Goal: Task Accomplishment & Management: Complete application form

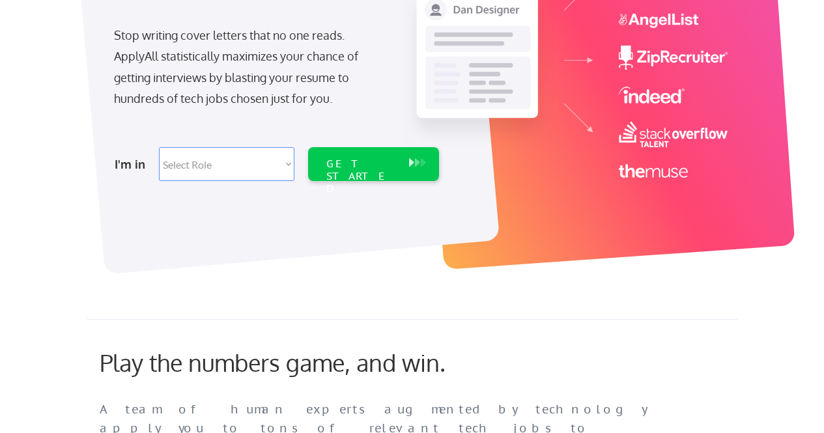
scroll to position [273, 0]
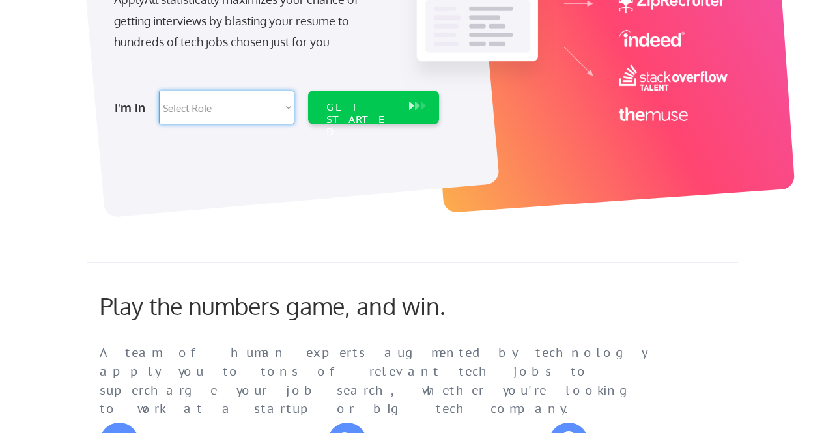
click at [288, 104] on select "Select Role Software Engineering Product Management Customer Success Sales UI/U…" at bounding box center [226, 108] width 135 height 34
select select ""engineering""
click at [159, 91] on select "Select Role Software Engineering Product Management Customer Success Sales UI/U…" at bounding box center [226, 108] width 135 height 34
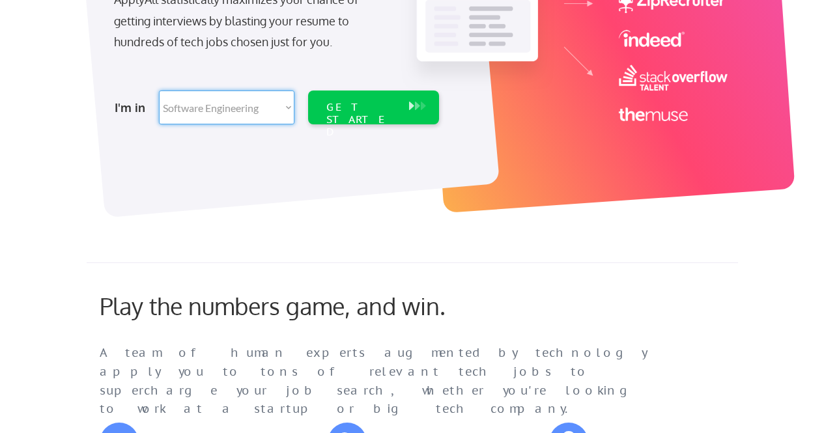
select select ""engineering""
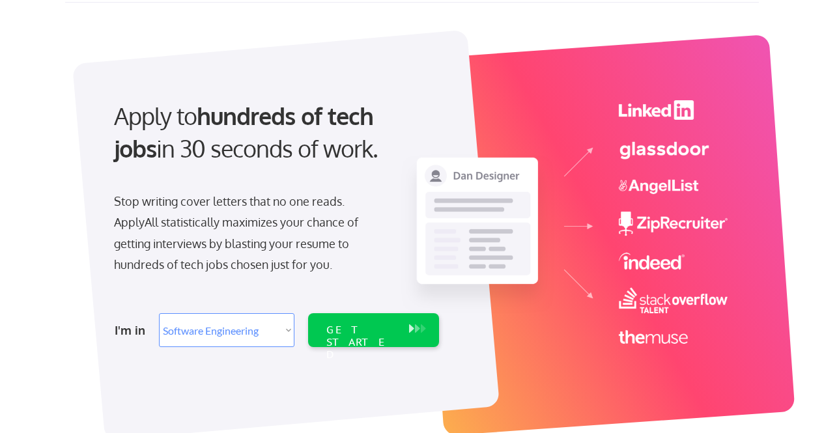
scroll to position [51, 0]
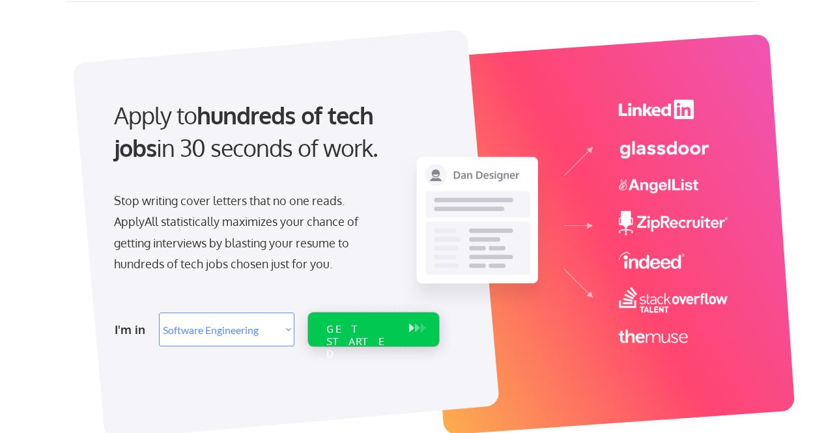
click at [392, 328] on div "GET STARTED" at bounding box center [361, 342] width 70 height 38
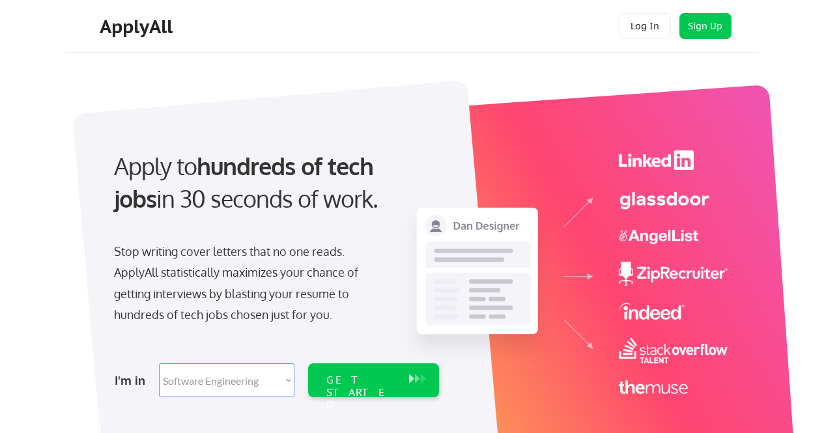
select select ""engineering""
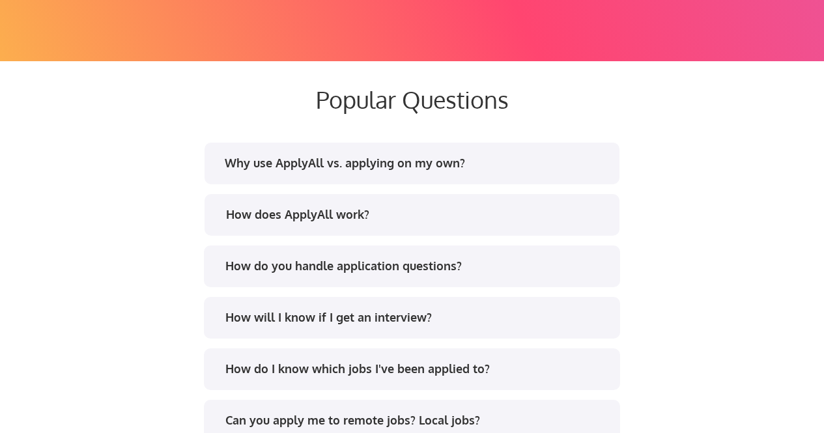
scroll to position [2823, 0]
